Goal: Task Accomplishment & Management: Use online tool/utility

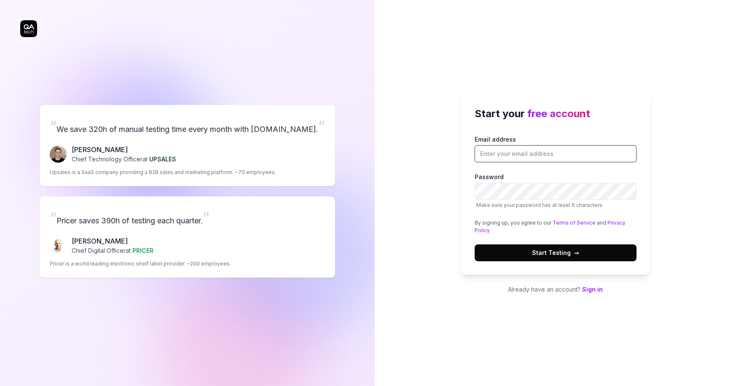
click at [565, 152] on input "Email address" at bounding box center [556, 154] width 162 height 17
type input "[PERSON_NAME][EMAIL_ADDRESS][PERSON_NAME][DOMAIN_NAME]"
click at [625, 155] on body "Start your free account Email address Password Make sure your password has at l…" at bounding box center [368, 193] width 736 height 386
click at [475, 245] on button "Start Testing →" at bounding box center [556, 253] width 162 height 17
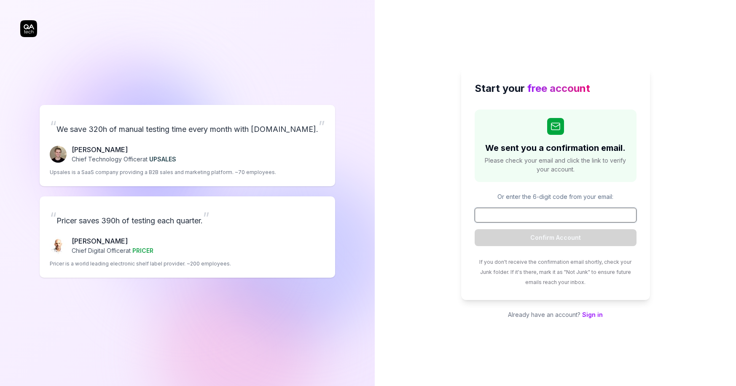
click at [519, 219] on input at bounding box center [556, 215] width 162 height 15
click at [526, 216] on input at bounding box center [556, 215] width 162 height 15
paste input "854478"
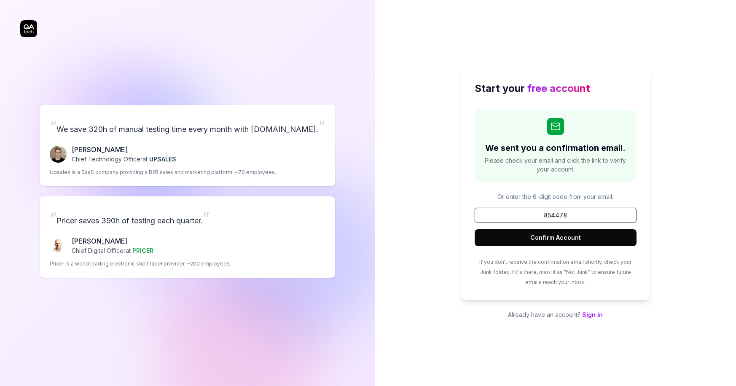
type input "854478"
click at [552, 233] on button "Confirm Account" at bounding box center [556, 237] width 162 height 17
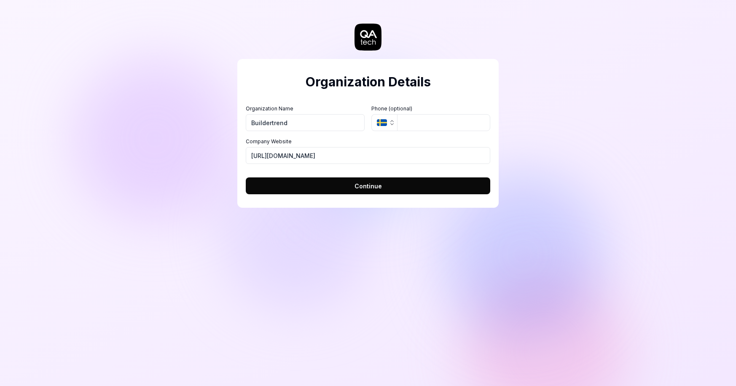
type input "Buildertrend"
click at [390, 124] on icon "button" at bounding box center [392, 122] width 7 height 7
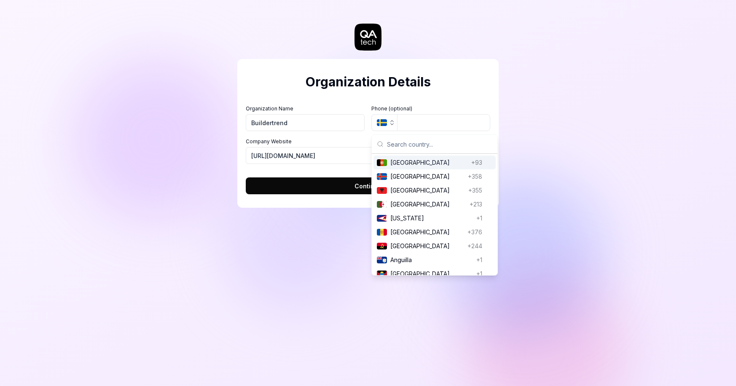
click at [595, 135] on div "Organization Details Organization Name Buildertrend Organization Logo (Square m…" at bounding box center [368, 193] width 736 height 386
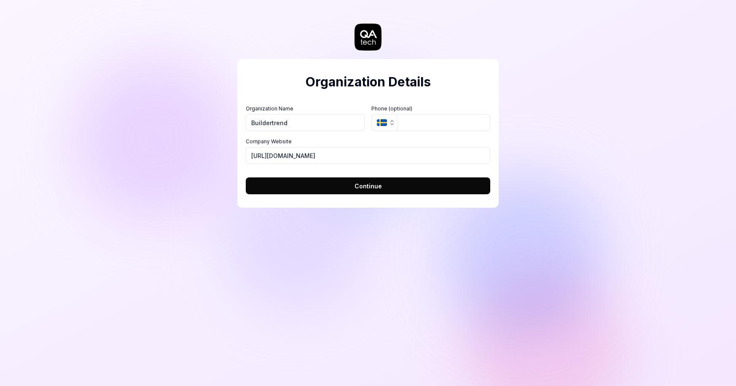
click at [396, 188] on button "Continue" at bounding box center [368, 186] width 245 height 17
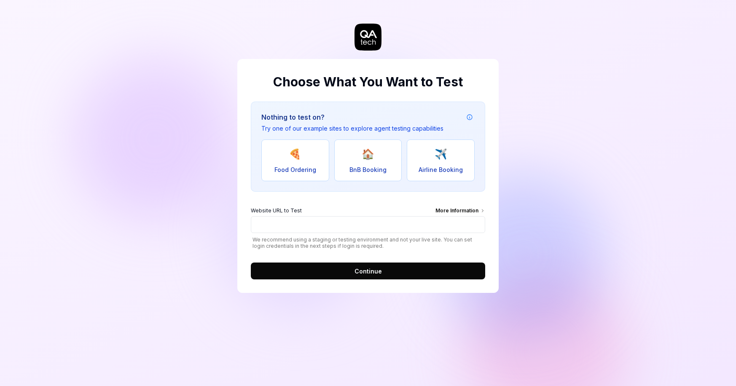
click at [310, 162] on button "🍕 Food Ordering" at bounding box center [296, 161] width 68 height 42
type input "[URL][DOMAIN_NAME]"
click at [370, 275] on span "Continue" at bounding box center [368, 271] width 27 height 9
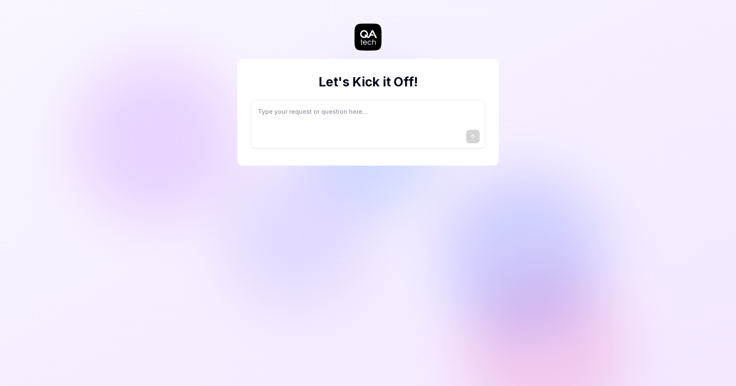
type textarea "*"
type textarea "I"
type textarea "*"
type textarea "I"
type textarea "*"
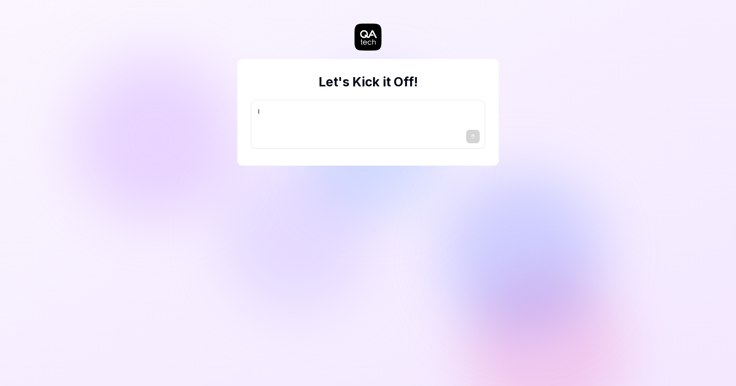
type textarea "I w"
type textarea "*"
type textarea "I wa"
type textarea "*"
type textarea "I wan"
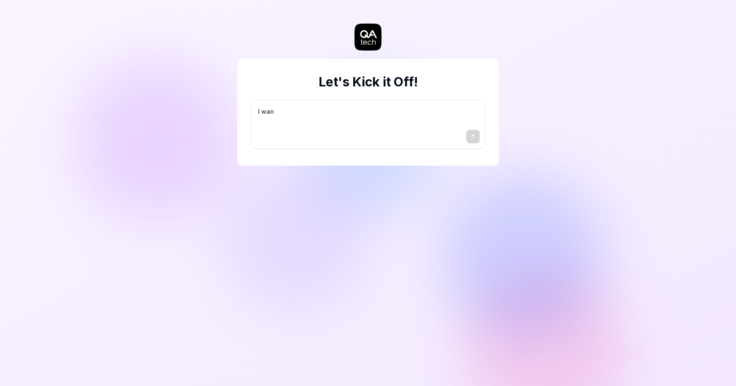
type textarea "*"
type textarea "I want"
type textarea "*"
type textarea "I want"
type textarea "*"
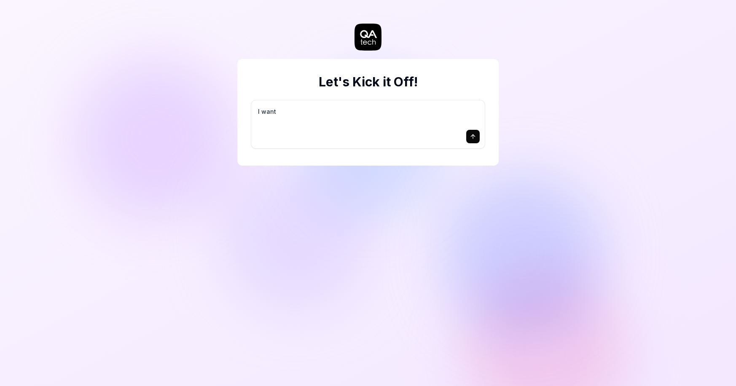
type textarea "I want a"
type textarea "*"
type textarea "I want a"
type textarea "*"
type textarea "I want a g"
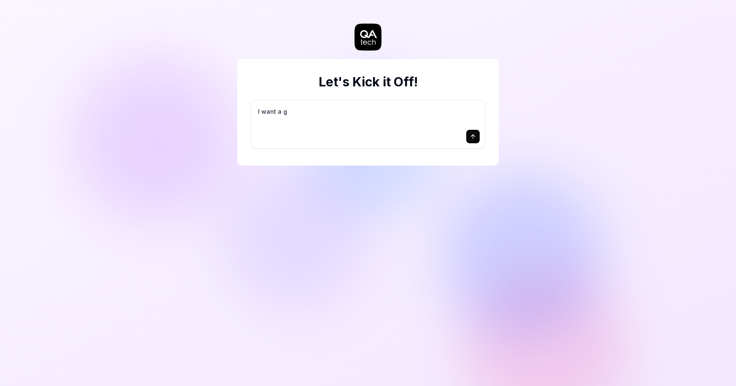
type textarea "*"
type textarea "I want a go"
type textarea "*"
type textarea "I want a goo"
type textarea "*"
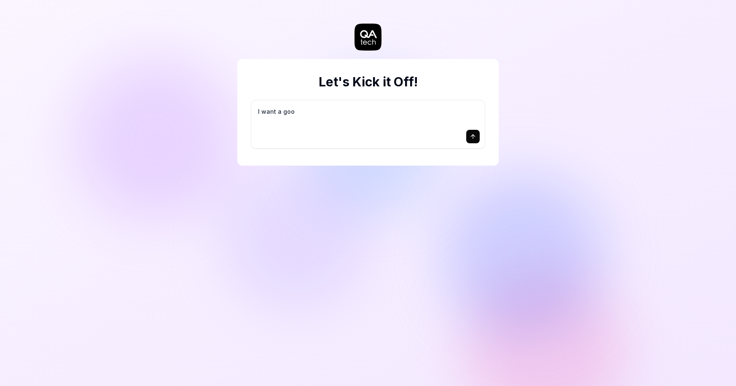
type textarea "I want a good"
type textarea "*"
type textarea "I want a good"
type textarea "*"
type textarea "I want a good t"
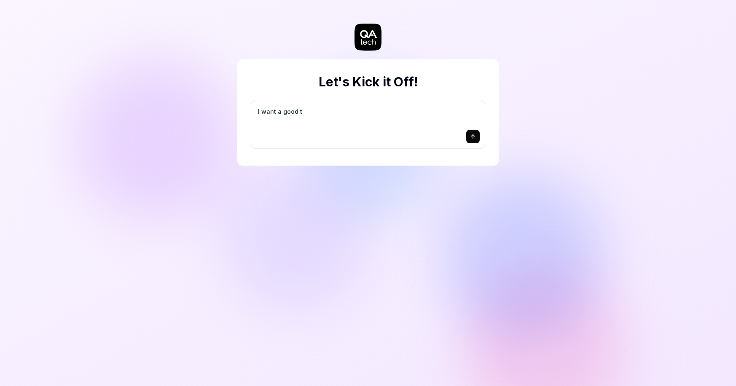
type textarea "*"
type textarea "I want a good te"
type textarea "*"
type textarea "I want a good tes"
type textarea "*"
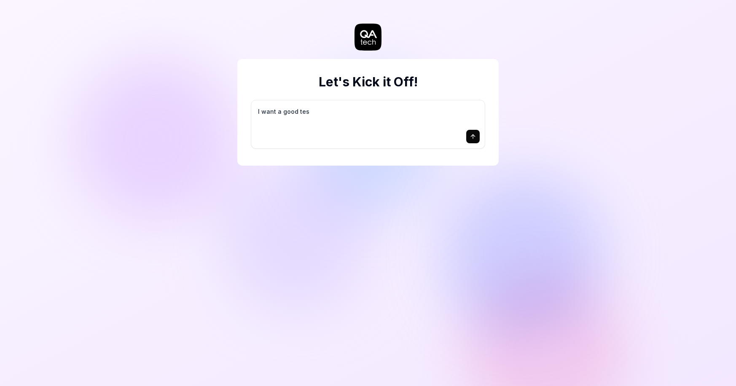
type textarea "I want a good test"
type textarea "*"
type textarea "I want a good test"
type textarea "*"
type textarea "I want a good test s"
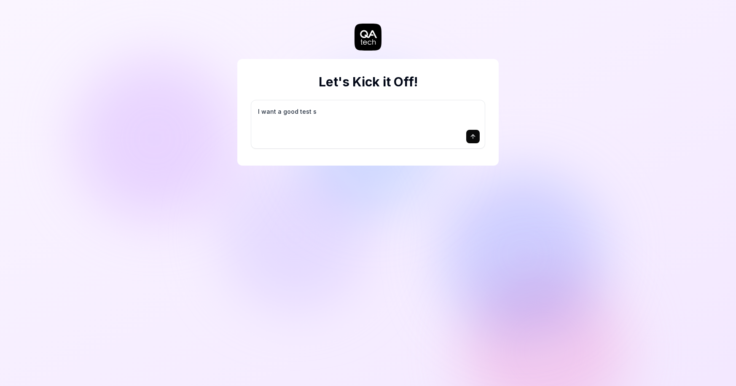
type textarea "*"
type textarea "I want a good test se"
type textarea "*"
type textarea "I want a good test set"
type textarea "*"
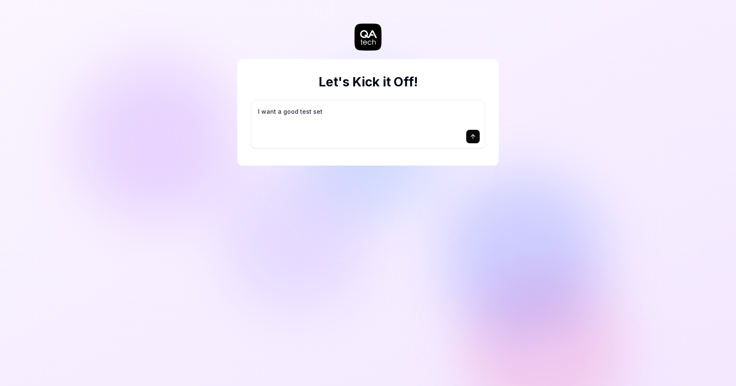
type textarea "I want a good test setu"
type textarea "*"
type textarea "I want a good test setup"
type textarea "*"
type textarea "I want a good test setup"
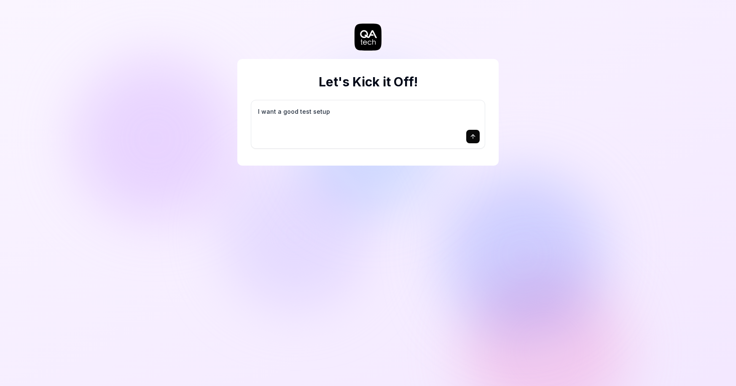
type textarea "*"
type textarea "I want a good test setup f"
type textarea "*"
type textarea "I want a good test setup fo"
type textarea "*"
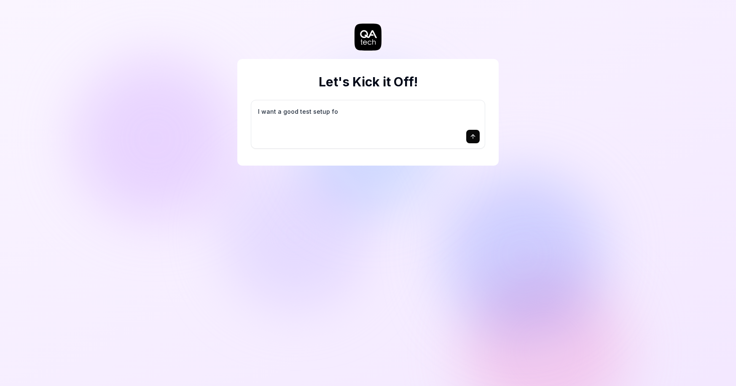
type textarea "I want a good test setup for"
type textarea "*"
type textarea "I want a good test setup for"
type textarea "*"
type textarea "I want a good test setup for m"
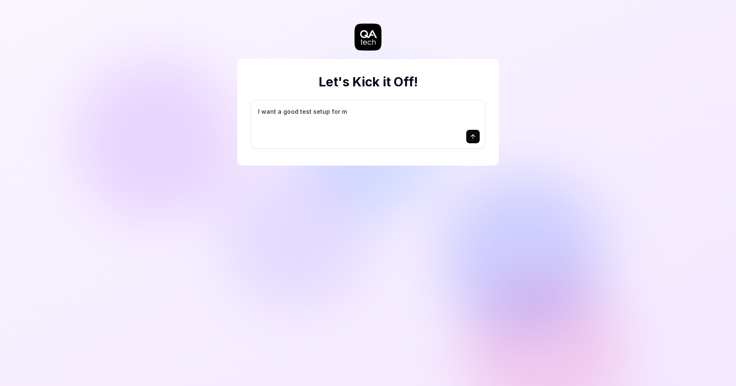
type textarea "*"
type textarea "I want a good test setup for my"
type textarea "*"
type textarea "I want a good test setup for my"
type textarea "*"
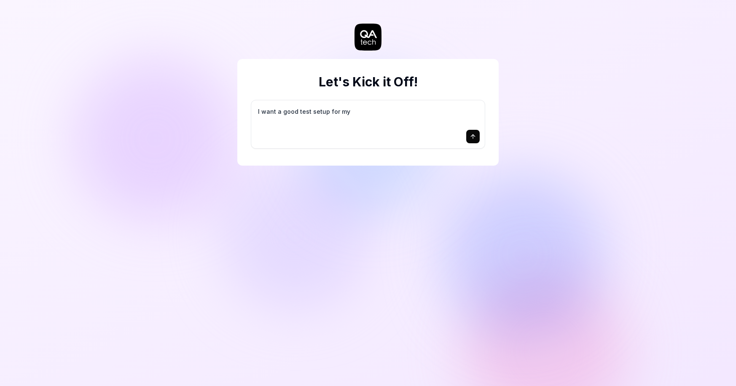
type textarea "I want a good test setup for my s"
type textarea "*"
type textarea "I want a good test setup for my si"
type textarea "*"
type textarea "I want a good test setup for my sit"
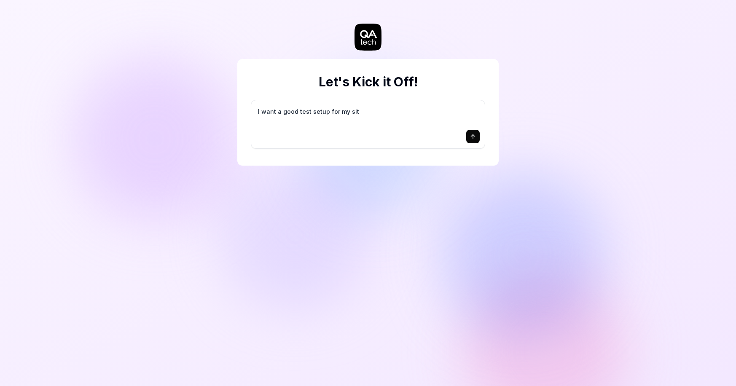
type textarea "*"
type textarea "I want a good test setup for my site"
type textarea "*"
type textarea "I want a good test setup for my site"
type textarea "*"
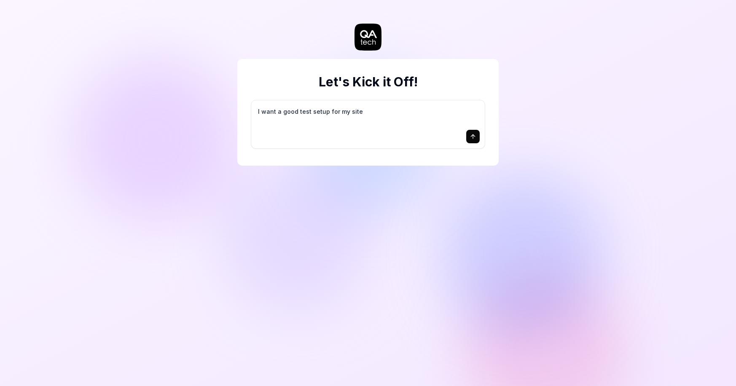
type textarea "I want a good test setup for my site -"
type textarea "*"
type textarea "I want a good test setup for my site -"
type textarea "*"
type textarea "I want a good test setup for my site - h"
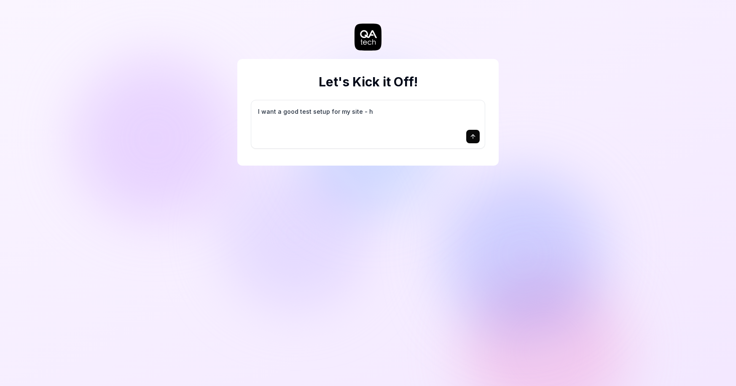
type textarea "*"
type textarea "I want a good test setup for my site - he"
type textarea "*"
type textarea "I want a good test setup for my site - hel"
type textarea "*"
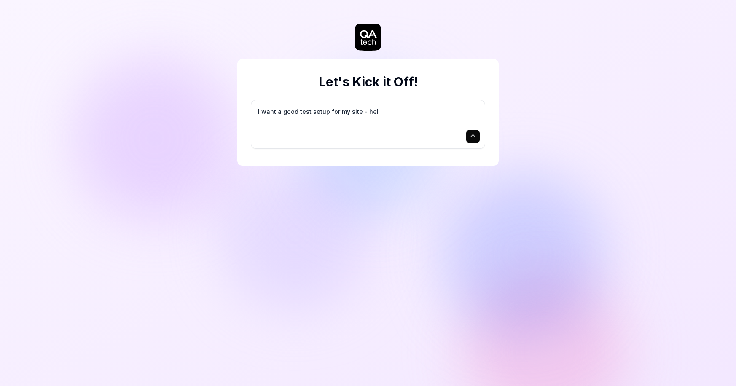
type textarea "I want a good test setup for my site - help"
type textarea "*"
type textarea "I want a good test setup for my site - help"
type textarea "*"
type textarea "I want a good test setup for my site - help m"
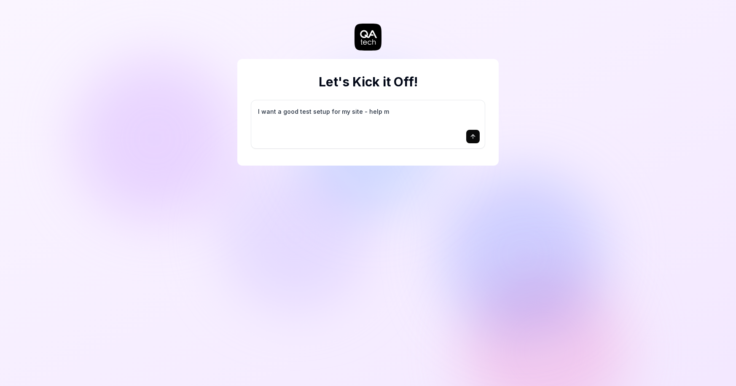
type textarea "*"
type textarea "I want a good test setup for my site - help me"
type textarea "*"
type textarea "I want a good test setup for my site - help me"
type textarea "*"
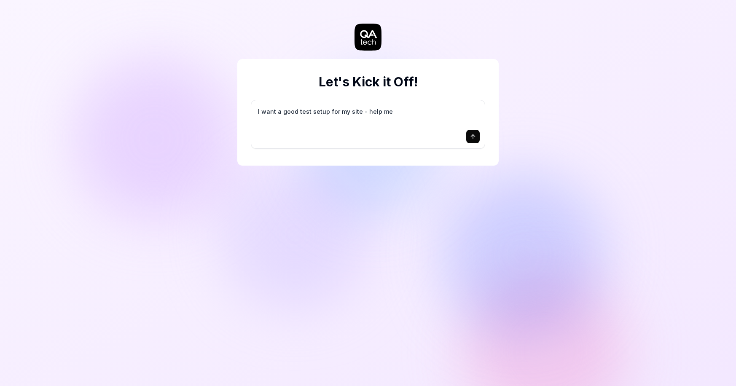
type textarea "I want a good test setup for my site - help me c"
type textarea "*"
type textarea "I want a good test setup for my site - help me cr"
type textarea "*"
type textarea "I want a good test setup for my site - help me cre"
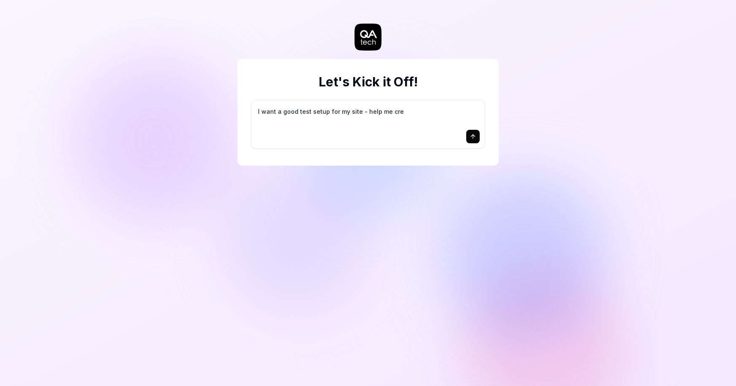
type textarea "*"
type textarea "I want a good test setup for my site - help me crea"
type textarea "*"
type textarea "I want a good test setup for my site - help me creat"
type textarea "*"
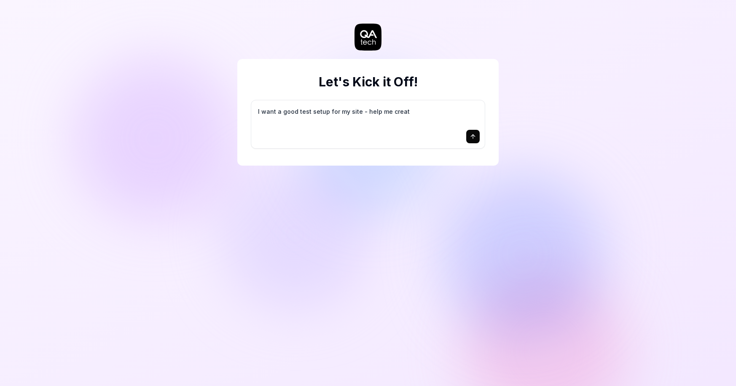
type textarea "I want a good test setup for my site - help me create"
type textarea "*"
type textarea "I want a good test setup for my site - help me create"
type textarea "*"
type textarea "I want a good test setup for my site - help me create t"
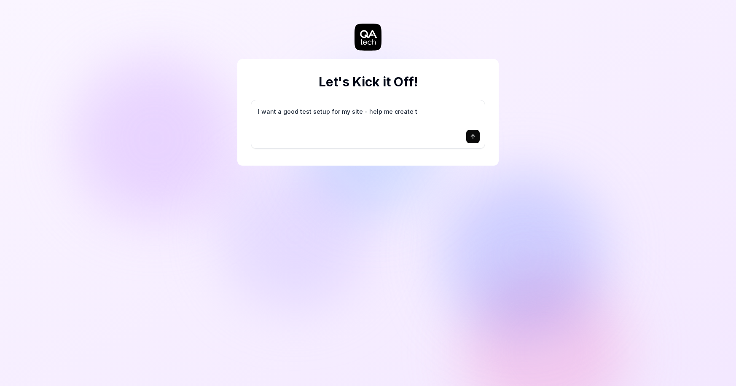
type textarea "*"
type textarea "I want a good test setup for my site - help me create th"
type textarea "*"
type textarea "I want a good test setup for my site - help me create the"
type textarea "*"
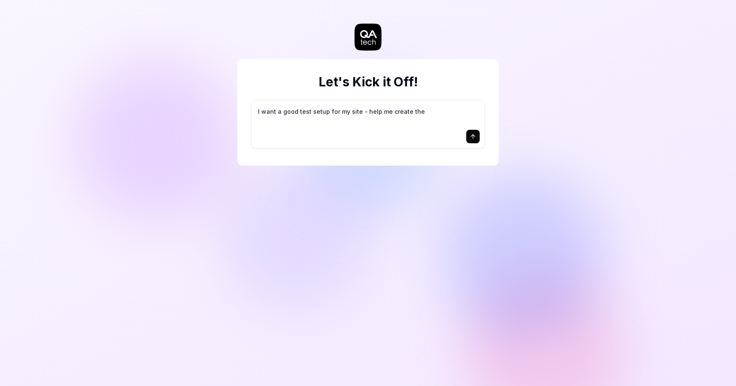
type textarea "I want a good test setup for my site - help me create the"
type textarea "*"
type textarea "I want a good test setup for my site - help me create the f"
type textarea "*"
type textarea "I want a good test setup for my site - help me create the fi"
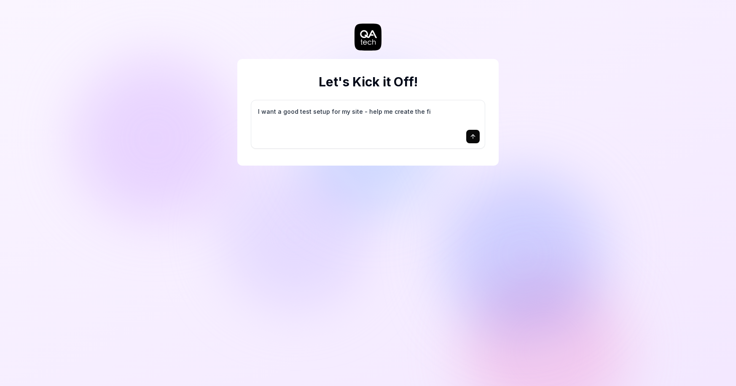
type textarea "*"
type textarea "I want a good test setup for my site - help me create the fir"
type textarea "*"
type textarea "I want a good test setup for my site - help me create the firs"
type textarea "*"
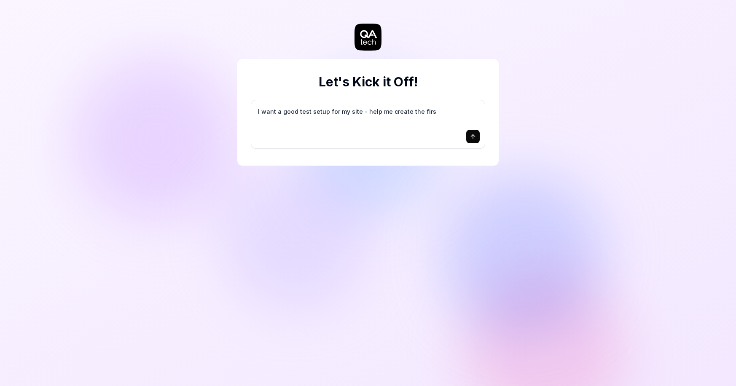
type textarea "I want a good test setup for my site - help me create the first"
type textarea "*"
type textarea "I want a good test setup for my site - help me create the first"
type textarea "*"
type textarea "I want a good test setup for my site - help me create the first 3"
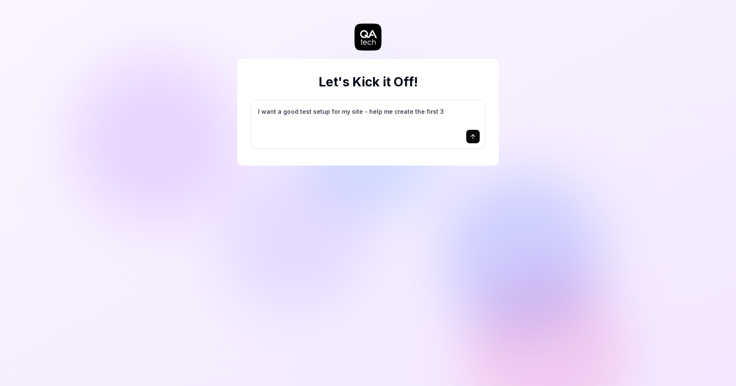
type textarea "*"
type textarea "I want a good test setup for my site - help me create the first 3-"
type textarea "*"
type textarea "I want a good test setup for my site - help me create the first 3-5"
type textarea "*"
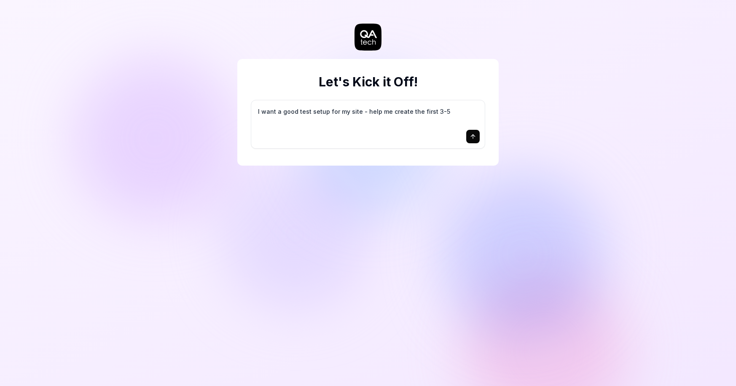
type textarea "I want a good test setup for my site - help me create the first 3-5"
type textarea "*"
type textarea "I want a good test setup for my site - help me create the first 3-5 t"
type textarea "*"
type textarea "I want a good test setup for my site - help me create the first 3-5 te"
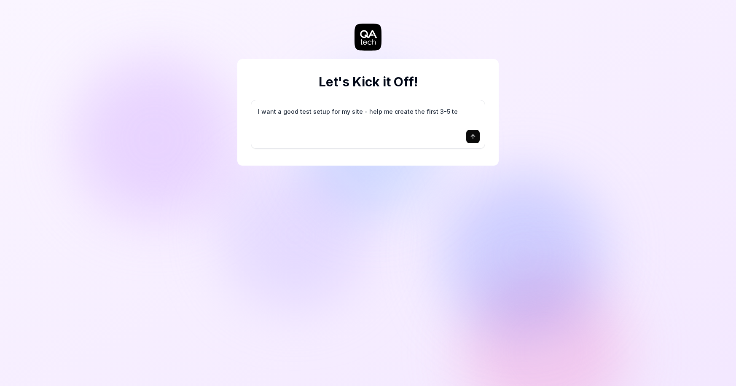
type textarea "*"
type textarea "I want a good test setup for my site - help me create the first 3-5 tes"
type textarea "*"
type textarea "I want a good test setup for my site - help me create the first 3-5 test"
type textarea "*"
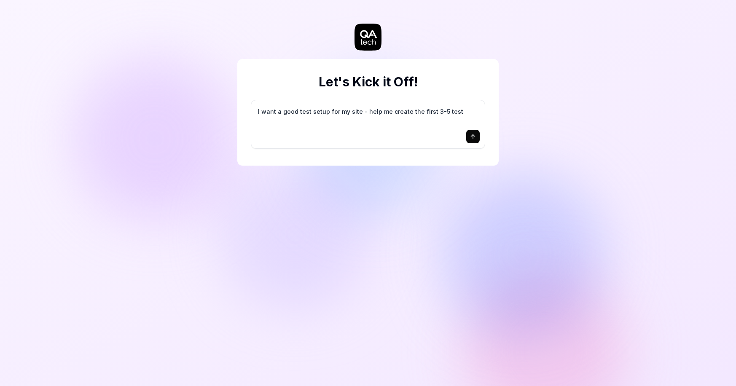
type textarea "I want a good test setup for my site - help me create the first 3-5 test"
type textarea "*"
type textarea "I want a good test setup for my site - help me create the first 3-5 test c"
type textarea "*"
type textarea "I want a good test setup for my site - help me create the first 3-5 test ca"
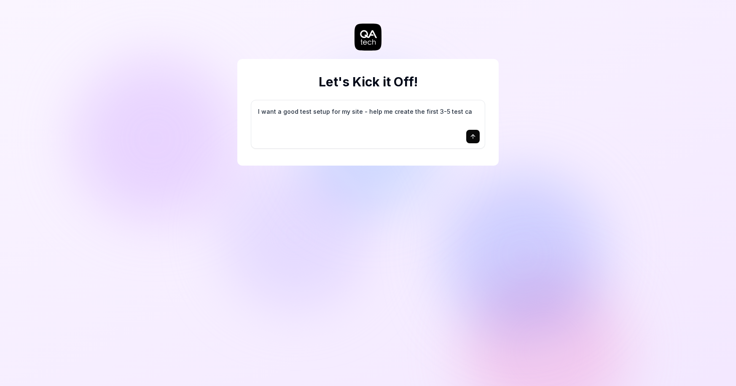
type textarea "*"
type textarea "I want a good test setup for my site - help me create the first 3-5 test cas"
type textarea "*"
type textarea "I want a good test setup for my site - help me create the first 3-5 test case"
type textarea "*"
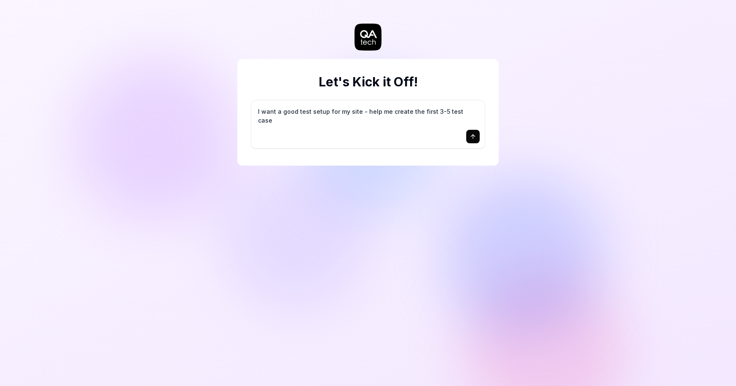
type textarea "I want a good test setup for my site - help me create the first 3-5 test cases"
click at [473, 137] on icon "submit" at bounding box center [473, 136] width 7 height 7
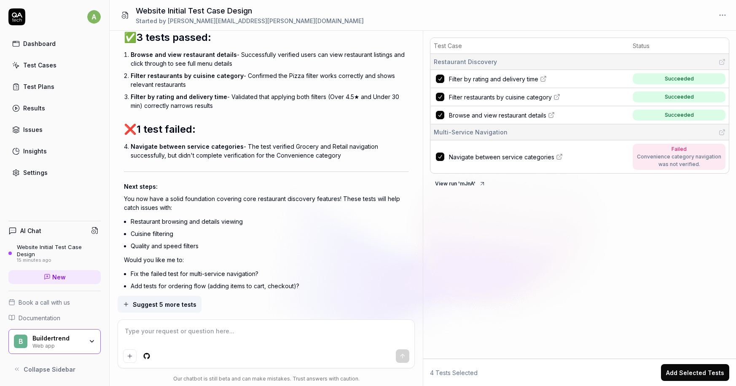
scroll to position [577, 0]
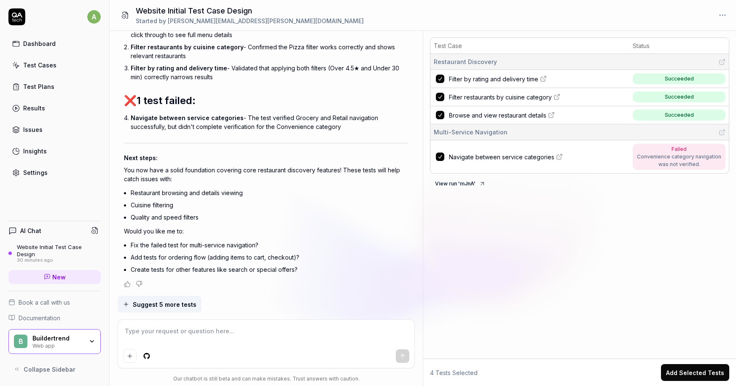
click at [733, 386] on div "4 Tests Selected Add Selected Tests" at bounding box center [580, 372] width 313 height 27
type textarea "*"
